Goal: Task Accomplishment & Management: Use online tool/utility

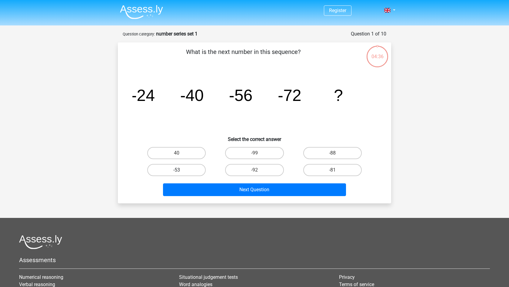
click at [184, 173] on label "-53" at bounding box center [176, 170] width 58 height 12
click at [181, 173] on input "-53" at bounding box center [179, 172] width 4 height 4
radio input "true"
click at [316, 170] on label "-81" at bounding box center [332, 170] width 58 height 12
click at [332, 170] on input "-81" at bounding box center [334, 172] width 4 height 4
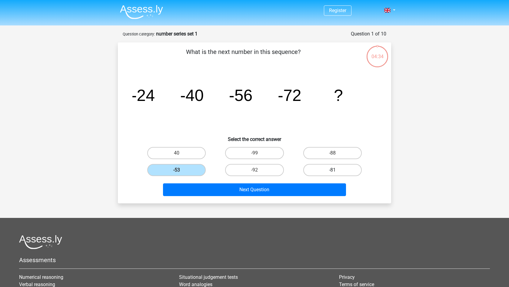
radio input "true"
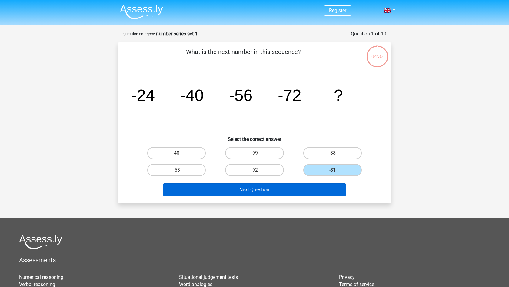
click at [296, 191] on button "Next Question" at bounding box center [254, 189] width 183 height 13
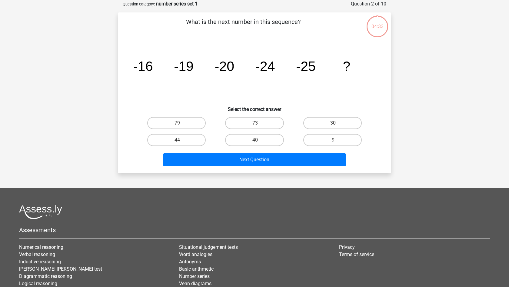
scroll to position [30, 0]
click at [331, 120] on label "-30" at bounding box center [332, 123] width 58 height 12
click at [332, 123] on input "-30" at bounding box center [334, 125] width 4 height 4
radio input "true"
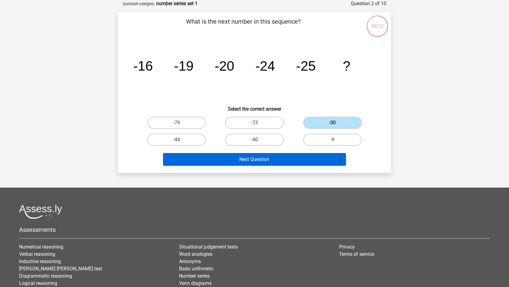
click at [284, 162] on button "Next Question" at bounding box center [254, 159] width 183 height 13
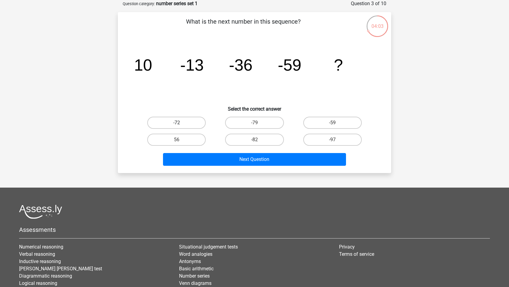
click at [189, 123] on label "-72" at bounding box center [176, 123] width 58 height 12
click at [181, 123] on input "-72" at bounding box center [179, 125] width 4 height 4
radio input "true"
click at [271, 138] on label "-82" at bounding box center [254, 140] width 58 height 12
click at [258, 140] on input "-82" at bounding box center [256, 142] width 4 height 4
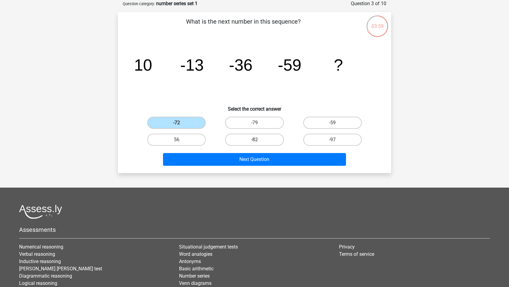
radio input "true"
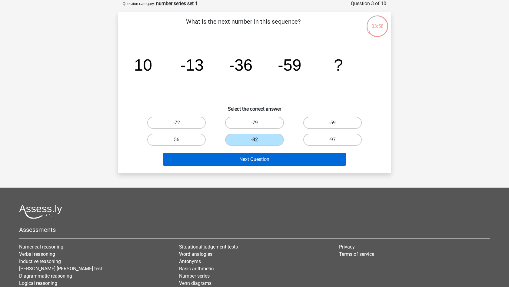
click at [271, 159] on button "Next Question" at bounding box center [254, 159] width 183 height 13
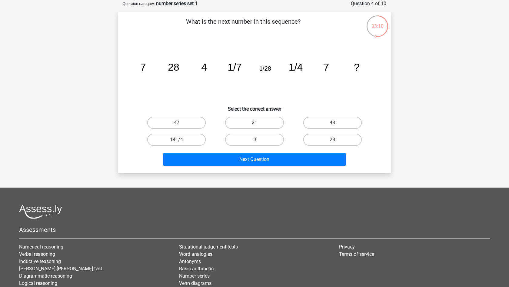
click at [337, 138] on label "28" at bounding box center [332, 140] width 58 height 12
click at [336, 140] on input "28" at bounding box center [334, 142] width 4 height 4
radio input "true"
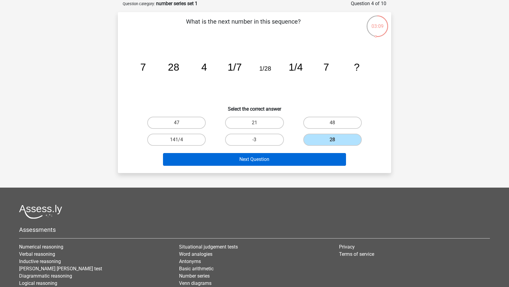
click at [281, 163] on button "Next Question" at bounding box center [254, 159] width 183 height 13
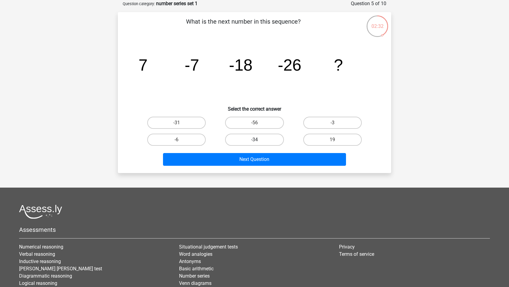
click at [243, 140] on label "-34" at bounding box center [254, 140] width 58 height 12
click at [254, 140] on input "-34" at bounding box center [256, 142] width 4 height 4
radio input "true"
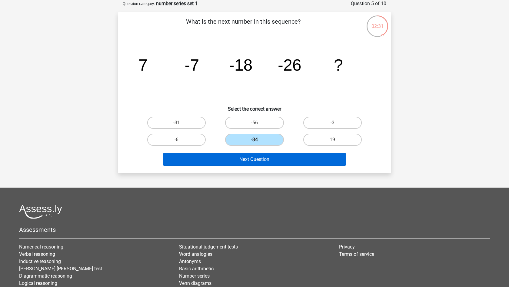
click at [248, 161] on button "Next Question" at bounding box center [254, 159] width 183 height 13
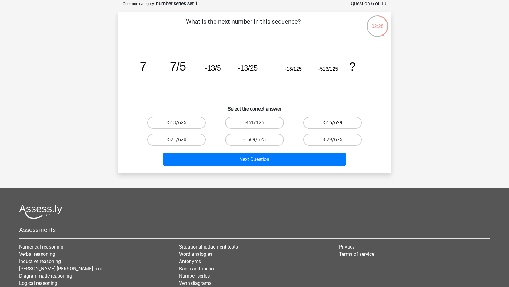
click at [332, 122] on label "-515/629" at bounding box center [332, 123] width 58 height 12
click at [332, 123] on input "-515/629" at bounding box center [334, 125] width 4 height 4
radio input "true"
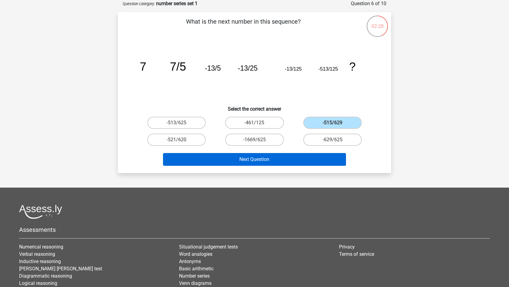
click at [291, 156] on button "Next Question" at bounding box center [254, 159] width 183 height 13
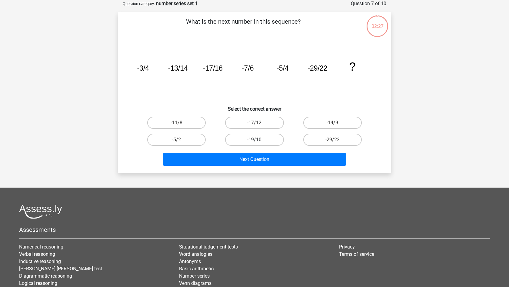
click at [248, 139] on label "-19/10" at bounding box center [254, 140] width 58 height 12
click at [254, 140] on input "-19/10" at bounding box center [256, 142] width 4 height 4
radio input "true"
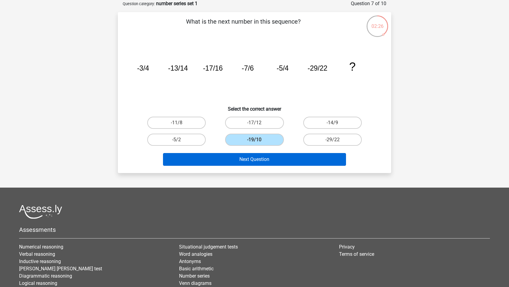
click at [261, 160] on button "Next Question" at bounding box center [254, 159] width 183 height 13
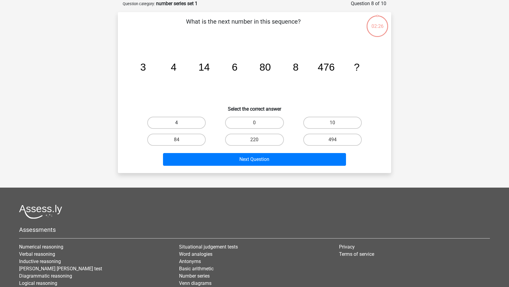
click at [184, 124] on label "4" at bounding box center [176, 123] width 58 height 12
click at [181, 124] on input "4" at bounding box center [179, 125] width 4 height 4
radio input "true"
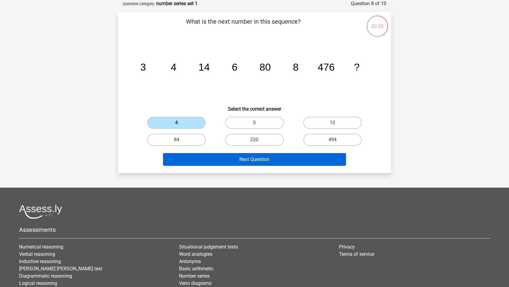
click at [228, 158] on button "Next Question" at bounding box center [254, 159] width 183 height 13
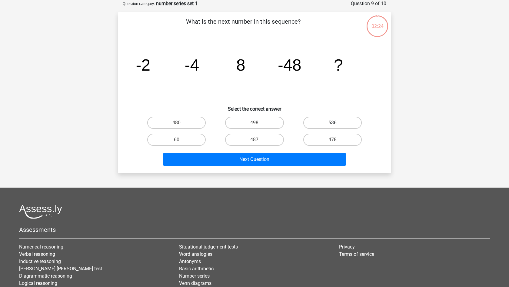
click at [333, 122] on label "536" at bounding box center [332, 123] width 58 height 12
click at [333, 123] on input "536" at bounding box center [334, 125] width 4 height 4
radio input "true"
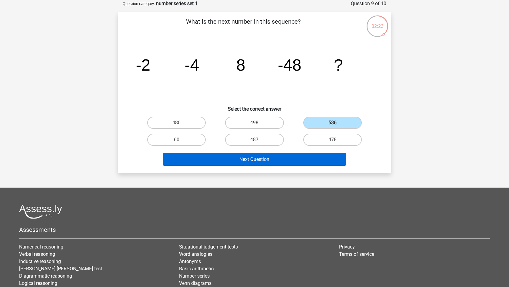
click at [266, 157] on button "Next Question" at bounding box center [254, 159] width 183 height 13
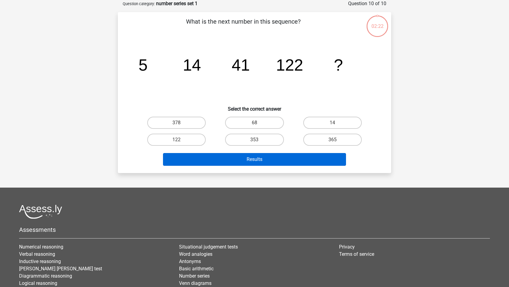
click at [264, 156] on button "Results" at bounding box center [254, 159] width 183 height 13
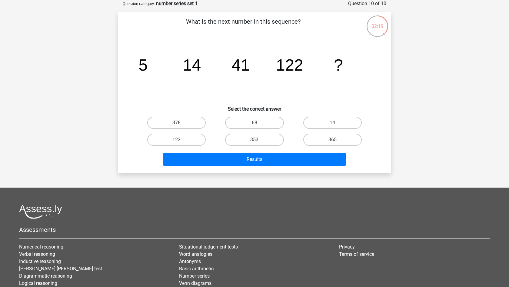
click at [198, 126] on label "378" at bounding box center [176, 123] width 58 height 12
click at [181, 126] on input "378" at bounding box center [179, 125] width 4 height 4
radio input "true"
click at [239, 151] on div "Results" at bounding box center [255, 158] width 254 height 20
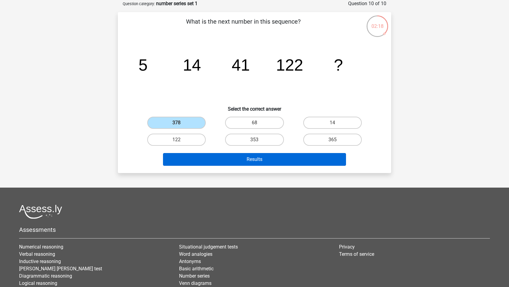
click at [240, 159] on button "Results" at bounding box center [254, 159] width 183 height 13
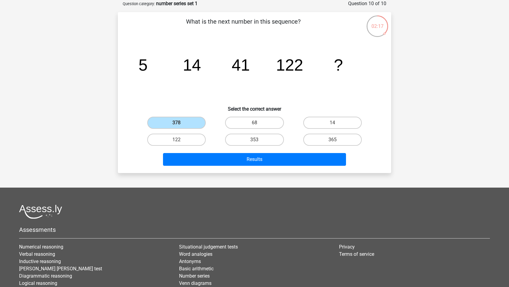
click at [195, 131] on div "122" at bounding box center [177, 139] width 78 height 17
click at [195, 134] on label "122" at bounding box center [176, 140] width 58 height 12
click at [181, 140] on input "122" at bounding box center [179, 142] width 4 height 4
radio input "true"
click at [233, 152] on div "Results" at bounding box center [255, 158] width 254 height 20
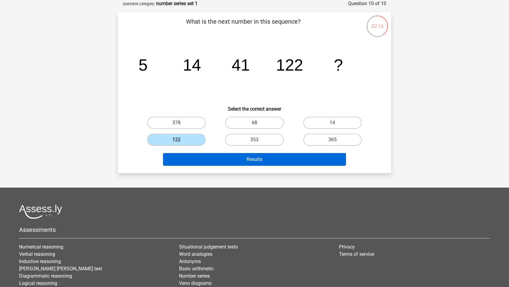
click at [234, 158] on button "Results" at bounding box center [254, 159] width 183 height 13
